Goal: Communication & Community: Answer question/provide support

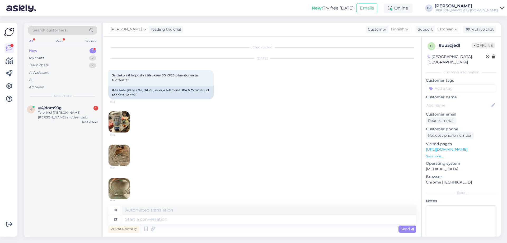
scroll to position [152, 0]
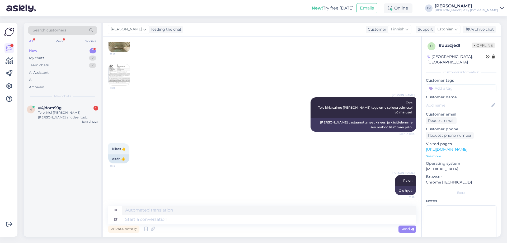
click at [55, 49] on div "New 1" at bounding box center [62, 50] width 69 height 7
click at [70, 111] on div "Tere! Mul [PERSON_NAME] [PERSON_NAME] anodeeritud alumiiniumi pind lakiga, matt…" at bounding box center [68, 115] width 60 height 10
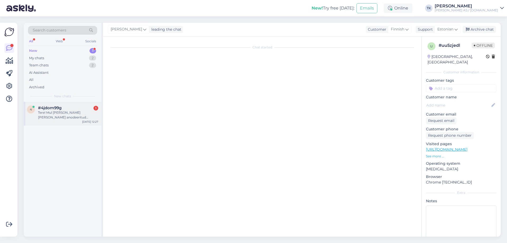
scroll to position [0, 0]
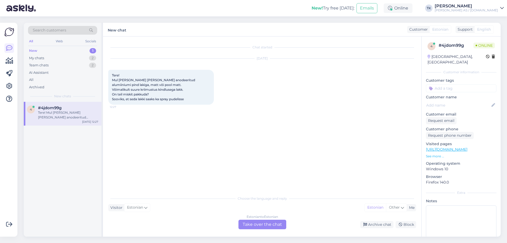
click at [262, 223] on div "Estonian to Estonian Take over the chat" at bounding box center [262, 224] width 48 height 10
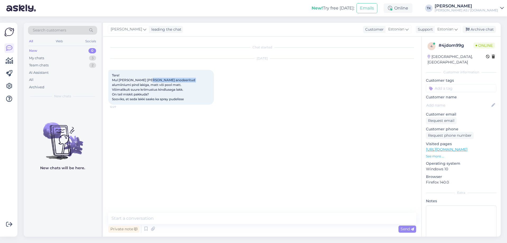
drag, startPoint x: 184, startPoint y: 80, endPoint x: 145, endPoint y: 79, distance: 39.6
click at [145, 79] on span "Tere! Mul [PERSON_NAME] [PERSON_NAME] anodeeritud alumiiniumi pind lakiga, matt…" at bounding box center [154, 87] width 84 height 28
copy span "anodeeritud alumiiniumi"
click at [138, 216] on textarea at bounding box center [262, 217] width 308 height 11
type textarea "Tere"
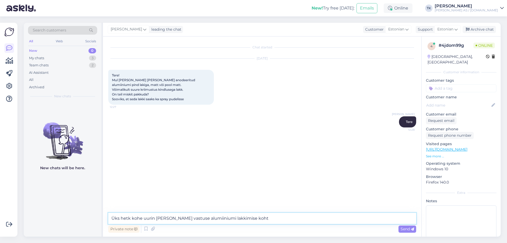
type textarea "Üks hetk kohe uurin [PERSON_NAME] vastuse alumiiniumi lakkimise kohta"
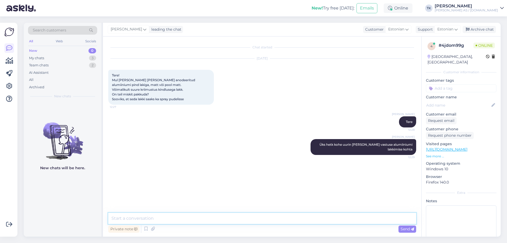
click at [121, 218] on textarea at bounding box center [262, 217] width 308 height 11
type textarea "Spray pudelisse pole pakkuda"
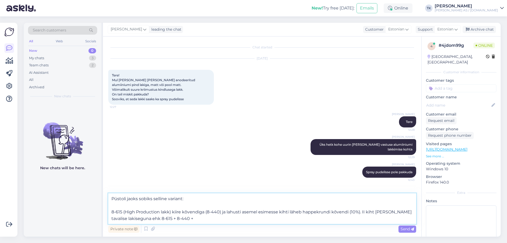
click at [172, 219] on textarea "Püstoli jaoks sobiks selline variant: 8-615 (High Production lakk) kiire kõvend…" at bounding box center [262, 208] width 308 height 31
click at [202, 218] on textarea "Püstoli jaoks sobiks selline variant: 8-615 (High Production lakk) kiire kõvend…" at bounding box center [262, 208] width 308 height 31
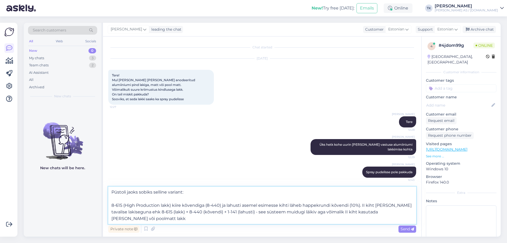
type textarea "Püstoli jaoks sobiks selline variant: 8-615 (High Production lakk) kiire kõvend…"
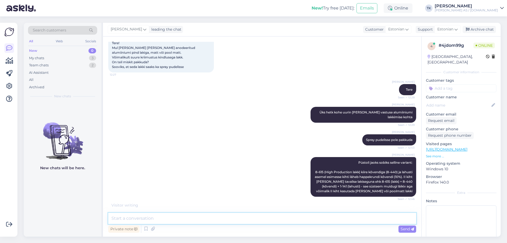
scroll to position [54, 0]
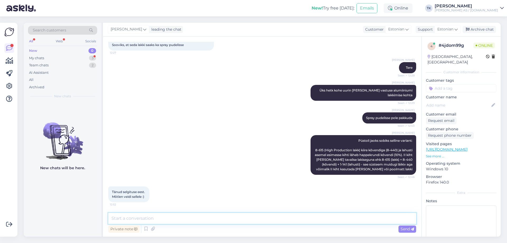
click at [129, 220] on textarea at bounding box center [262, 217] width 308 height 11
type textarea "[PERSON_NAME] ilusat päeva"
